Goal: Check status

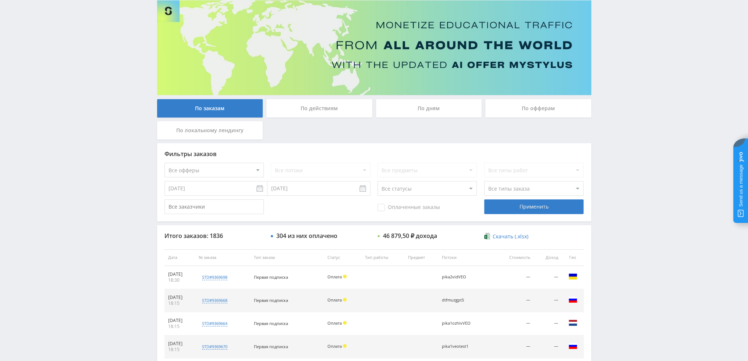
scroll to position [34, 0]
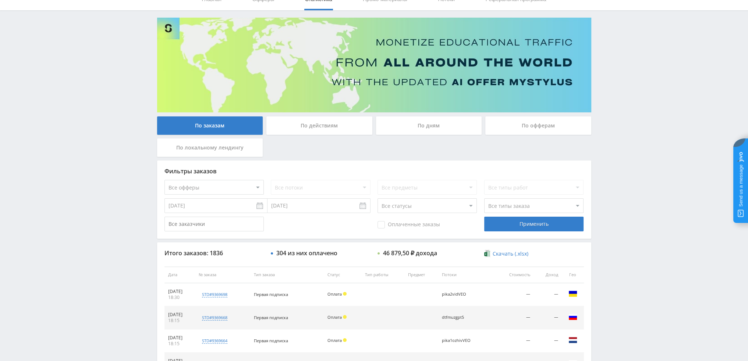
click at [425, 132] on div "По дням" at bounding box center [429, 126] width 106 height 18
click at [0, 0] on input "По дням" at bounding box center [0, 0] width 0 height 0
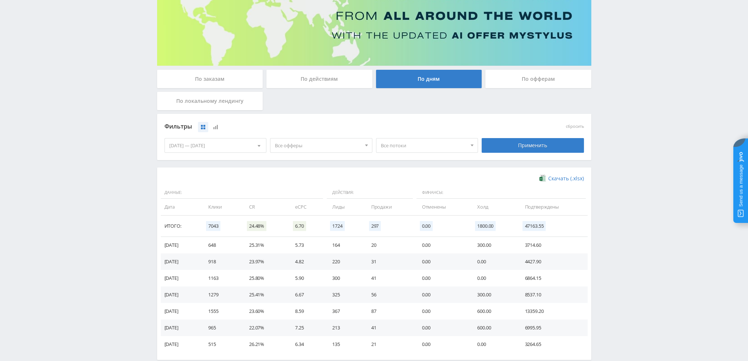
scroll to position [110, 0]
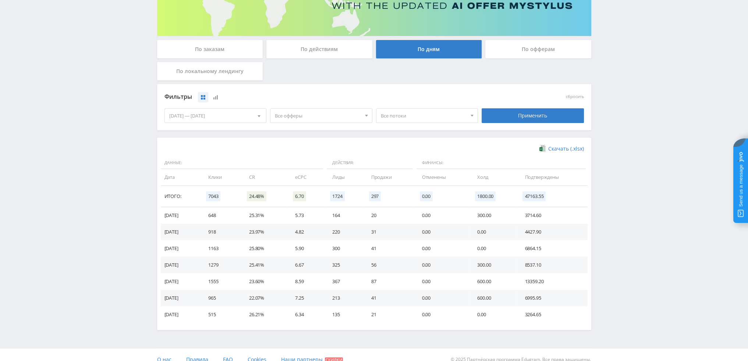
click at [346, 117] on span "Все офферы" at bounding box center [318, 116] width 86 height 14
click at [311, 188] on button "Study AI (RevShare)" at bounding box center [320, 193] width 101 height 10
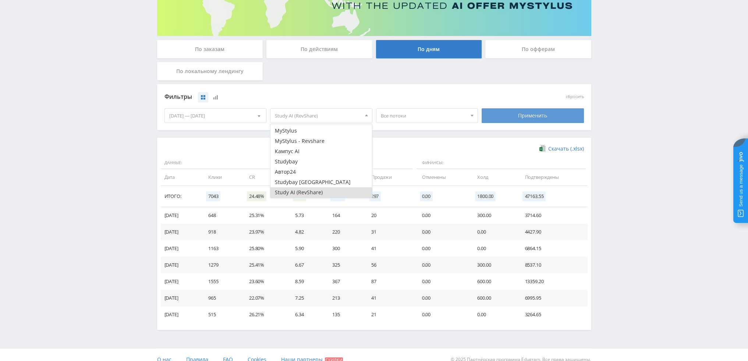
click at [536, 111] on div "Применить" at bounding box center [532, 115] width 102 height 15
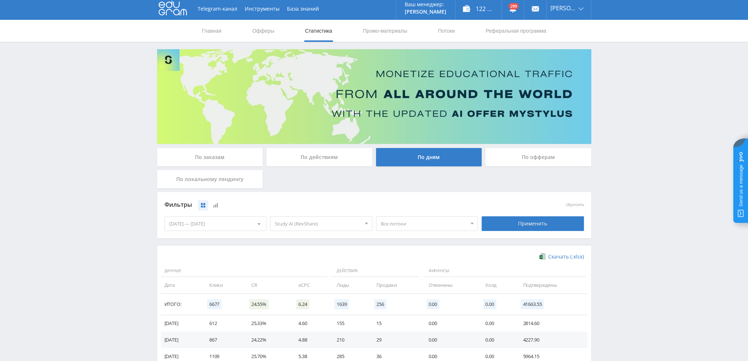
scroll to position [0, 0]
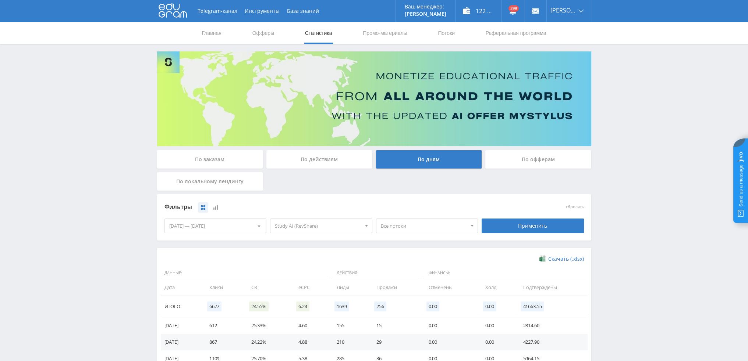
click at [217, 153] on div "По заказам" at bounding box center [210, 159] width 106 height 18
click at [0, 0] on input "По заказам" at bounding box center [0, 0] width 0 height 0
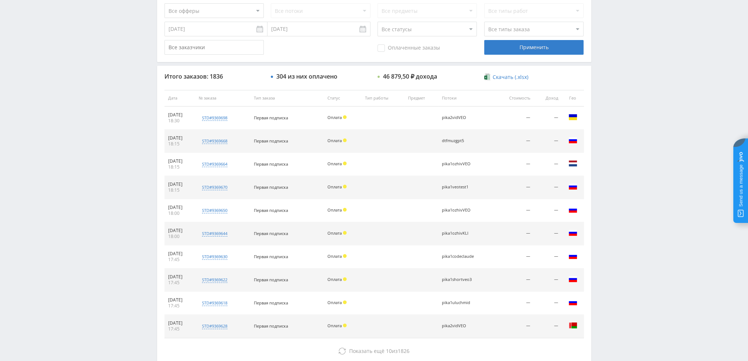
scroll to position [254, 0]
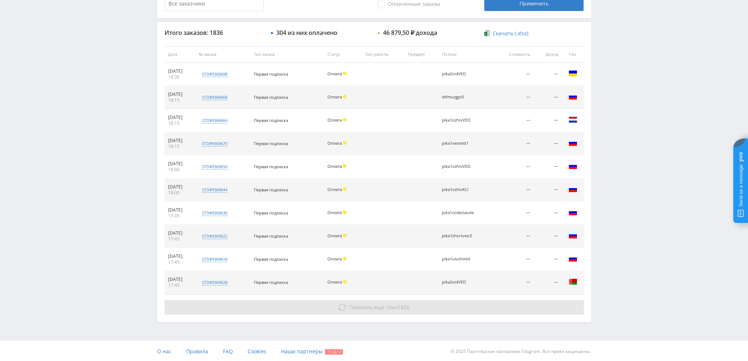
click at [343, 307] on icon at bounding box center [341, 307] width 7 height 7
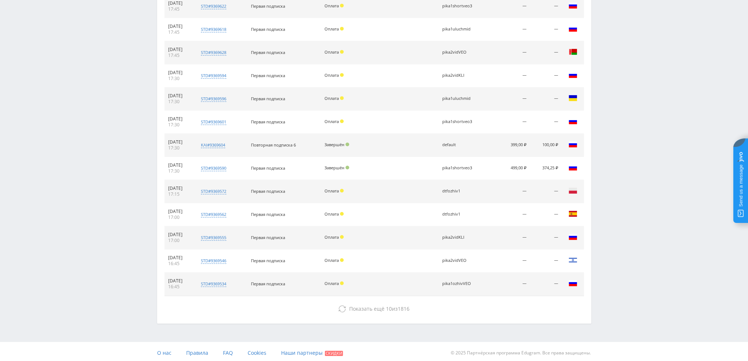
scroll to position [485, 0]
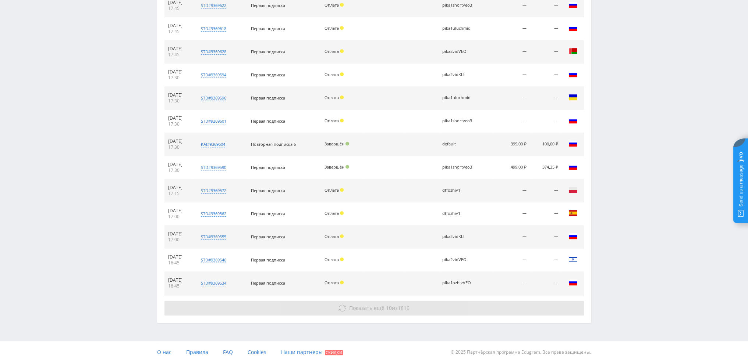
click at [369, 306] on span "Показать ещё" at bounding box center [366, 308] width 35 height 7
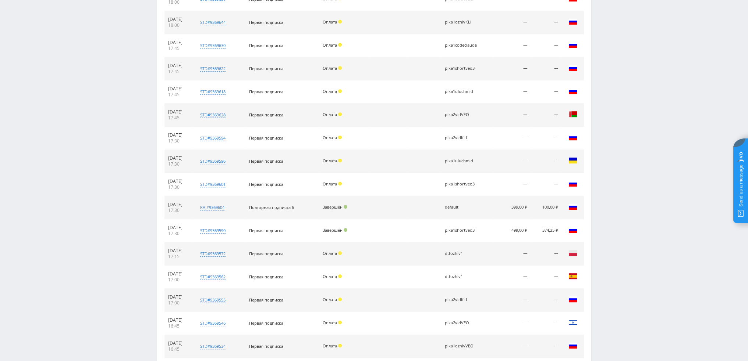
scroll to position [238, 0]
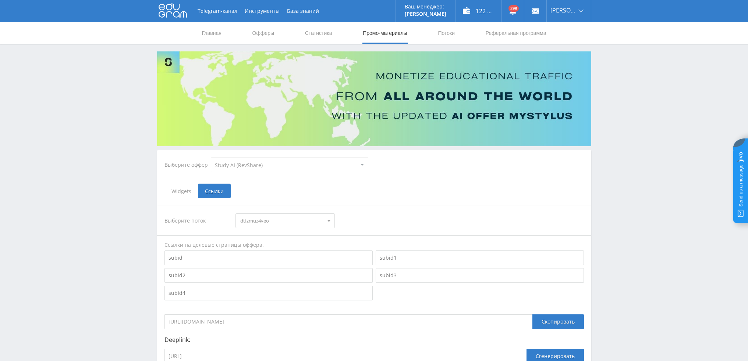
select select "376"
drag, startPoint x: 0, startPoint y: 0, endPoint x: 308, endPoint y: 33, distance: 309.9
click at [308, 33] on link "Статистика" at bounding box center [318, 33] width 29 height 22
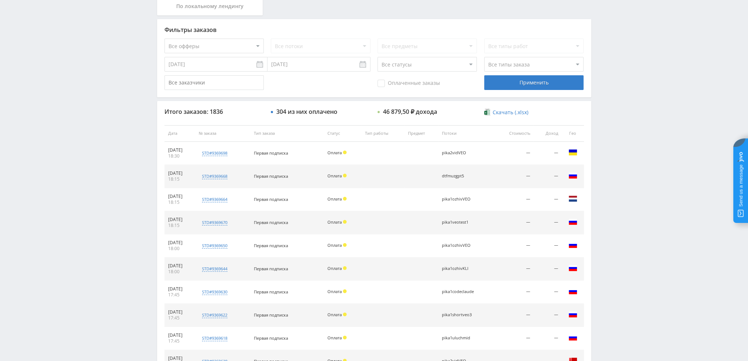
scroll to position [184, 0]
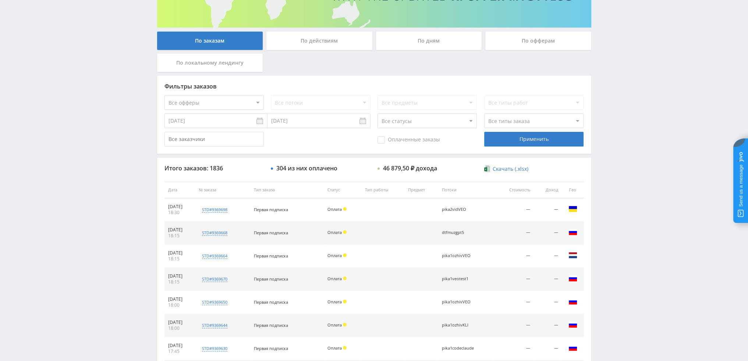
scroll to position [184, 0]
